Goal: Task Accomplishment & Management: Complete application form

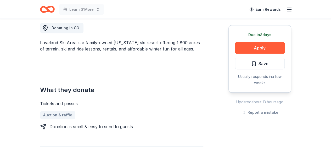
scroll to position [153, 0]
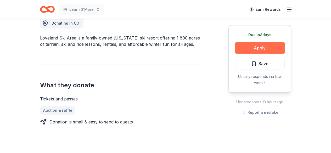
click at [257, 47] on button "Apply" at bounding box center [260, 48] width 50 height 12
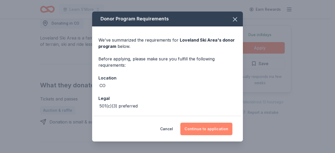
click at [200, 126] on button "Continue to application" at bounding box center [206, 129] width 52 height 13
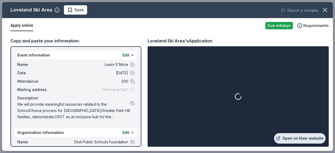
click at [298, 136] on link "Open on their website" at bounding box center [299, 138] width 51 height 10
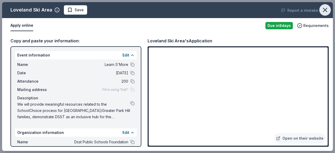
click at [320, 10] on button "button" at bounding box center [325, 10] width 12 height 12
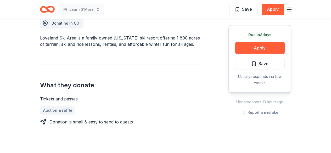
scroll to position [0, 0]
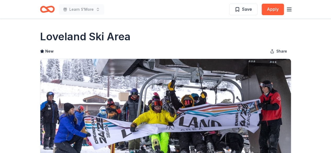
click at [44, 7] on icon "Home" at bounding box center [45, 9] width 8 height 5
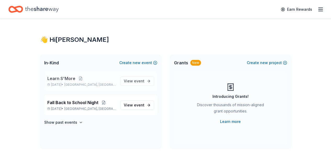
click at [54, 83] on p "[DATE] • [GEOGRAPHIC_DATA], [GEOGRAPHIC_DATA]" at bounding box center [81, 85] width 69 height 4
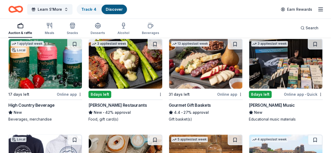
scroll to position [861, 0]
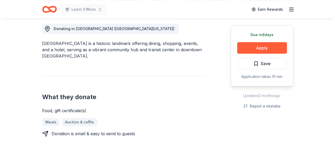
scroll to position [167, 0]
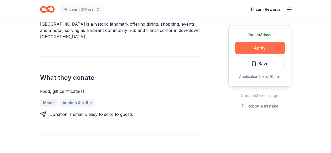
click at [256, 47] on button "Apply" at bounding box center [260, 48] width 50 height 12
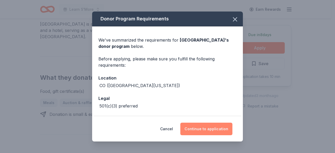
click at [196, 130] on button "Continue to application" at bounding box center [206, 129] width 52 height 13
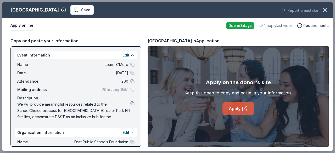
click at [237, 105] on link "Apply" at bounding box center [238, 108] width 32 height 13
